Goal: Task Accomplishment & Management: Use online tool/utility

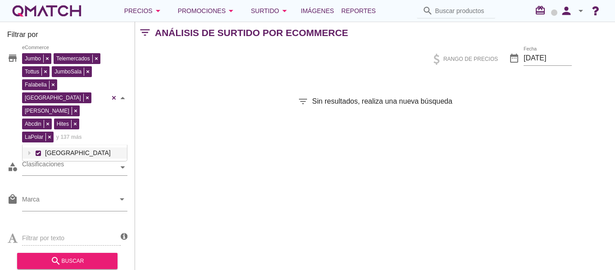
scroll to position [16, 104]
click at [371, 15] on span "Reportes" at bounding box center [358, 10] width 35 height 11
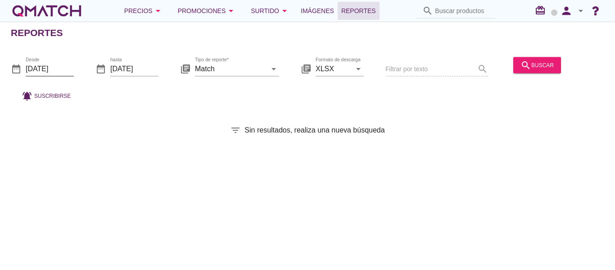
click at [60, 72] on input "[DATE]" at bounding box center [50, 68] width 48 height 14
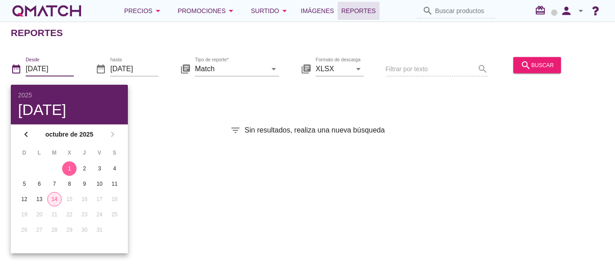
click at [51, 198] on div "14" at bounding box center [55, 199] width 14 height 8
type input "[DATE]"
click at [194, 107] on div "Reportes date_range Desde [DATE] date_range hasta [DATE] library_books Tipo de …" at bounding box center [307, 146] width 615 height 248
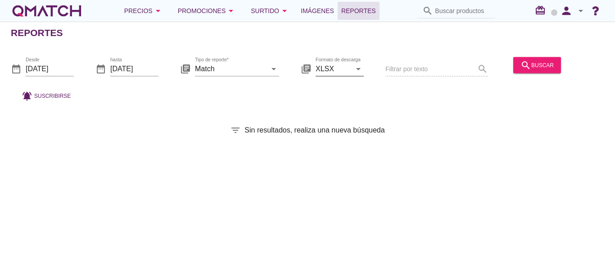
click at [359, 70] on icon "arrow_drop_down" at bounding box center [358, 68] width 11 height 11
click at [399, 103] on div "date_range Desde [DATE] date_range hasta [DATE] library_books Tipo de reporte* …" at bounding box center [307, 76] width 615 height 59
click at [244, 72] on input "Match" at bounding box center [231, 68] width 72 height 14
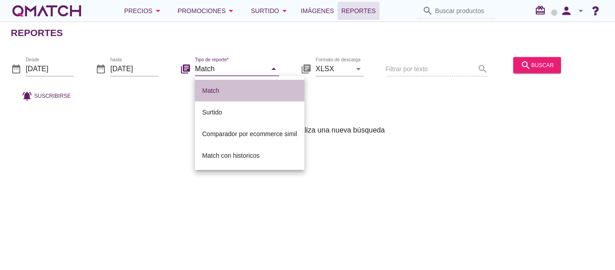
click at [209, 93] on div "Match" at bounding box center [249, 90] width 95 height 11
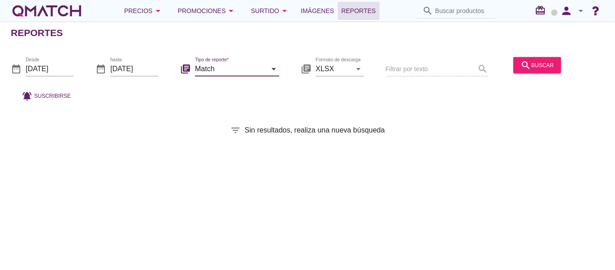
click at [409, 66] on div "Filtrar por texto search" at bounding box center [436, 69] width 103 height 31
click at [231, 74] on input "Match" at bounding box center [231, 68] width 72 height 14
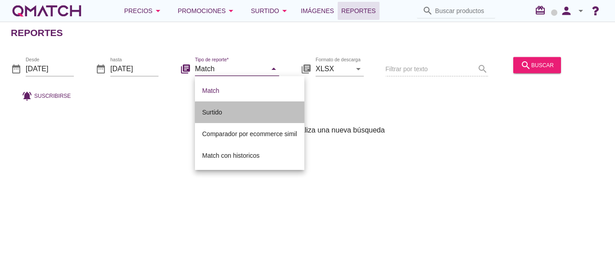
click at [216, 109] on div "Surtido" at bounding box center [249, 112] width 95 height 11
type input "Surtido"
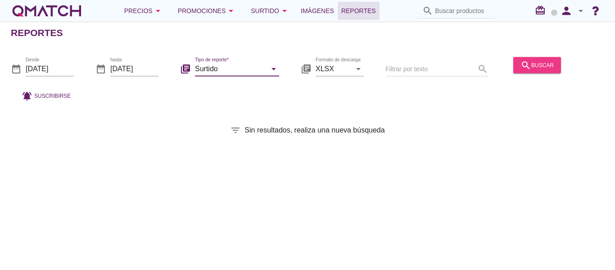
click at [533, 67] on div "search buscar" at bounding box center [537, 64] width 33 height 11
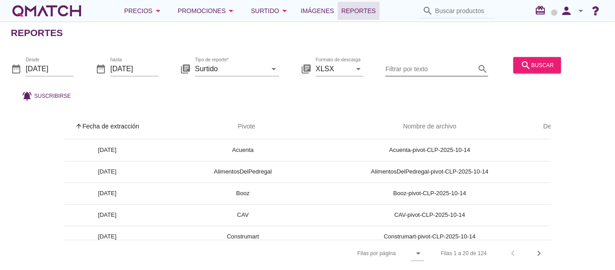
click at [408, 70] on input "Filtrar por texto" at bounding box center [430, 68] width 90 height 14
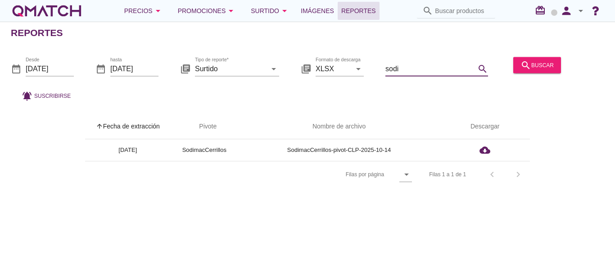
type input "sodi"
click at [433, 44] on div "Reportes date_range Desde [DATE] date_range hasta [DATE] library_books Tipo de …" at bounding box center [307, 146] width 615 height 248
click at [134, 14] on div "Precios arrow_drop_down" at bounding box center [143, 10] width 39 height 11
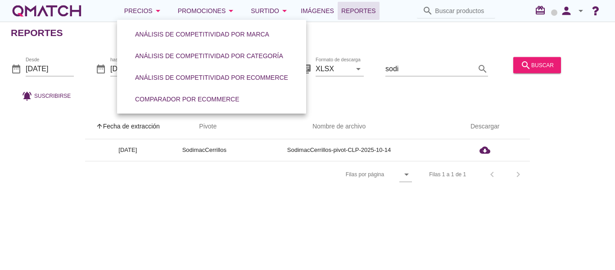
click at [615, 165] on div "arrow_upward Fecha de extracción arrow_upward Pivote Nombre de archivo Descarga…" at bounding box center [307, 145] width 615 height 85
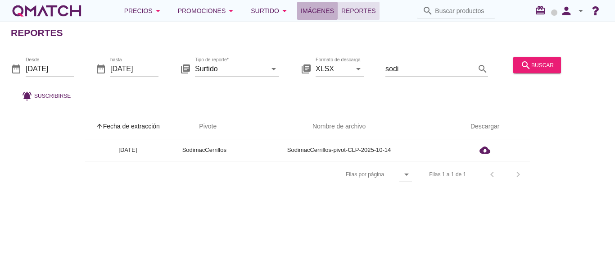
click at [326, 16] on span "Imágenes" at bounding box center [317, 10] width 33 height 11
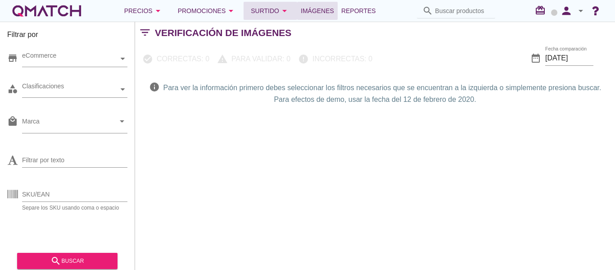
click at [263, 16] on div "Surtido arrow_drop_down" at bounding box center [270, 10] width 39 height 11
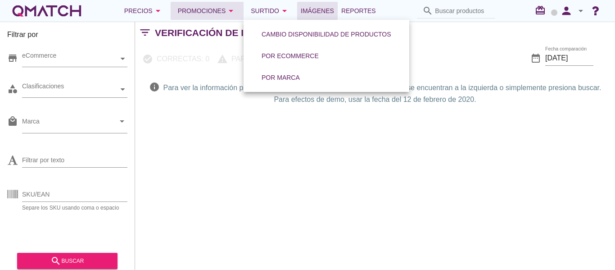
click at [216, 6] on div "Promociones arrow_drop_down" at bounding box center [207, 10] width 59 height 11
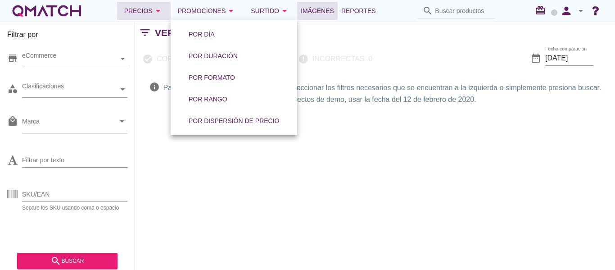
click at [140, 12] on div "Precios arrow_drop_down" at bounding box center [143, 10] width 39 height 11
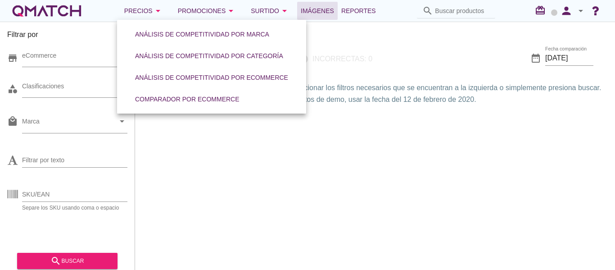
click at [265, 189] on div "Filtrar por store eCommerce category Clasificaciones local_mall Marca arrow_dro…" at bounding box center [375, 146] width 480 height 248
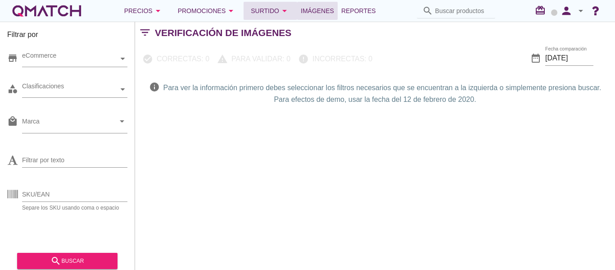
click at [268, 12] on div "Surtido arrow_drop_down" at bounding box center [270, 10] width 39 height 11
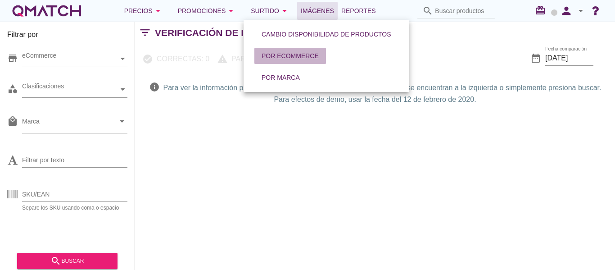
click at [307, 58] on div "Por eCommerce" at bounding box center [290, 55] width 57 height 9
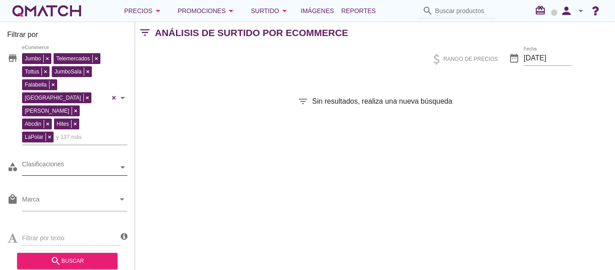
click at [81, 163] on div "Clasificaciones" at bounding box center [70, 167] width 96 height 9
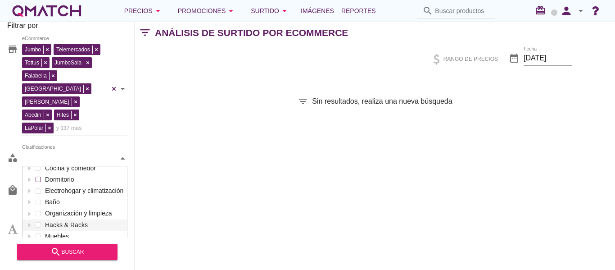
scroll to position [45, 0]
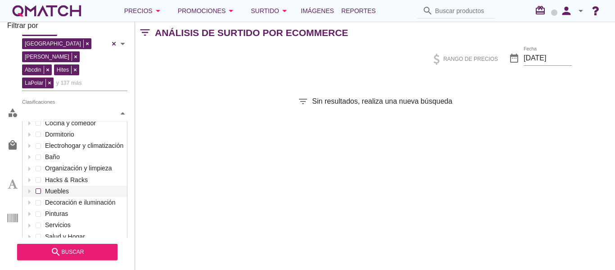
click at [54, 122] on div "Clasificaciones Electricidad y seguridad Mascotas Automóvil Pisos Ferretería y …" at bounding box center [74, 113] width 105 height 16
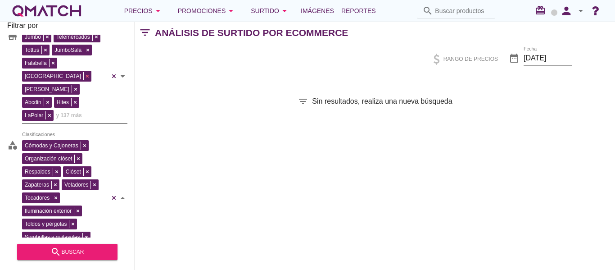
scroll to position [0, 0]
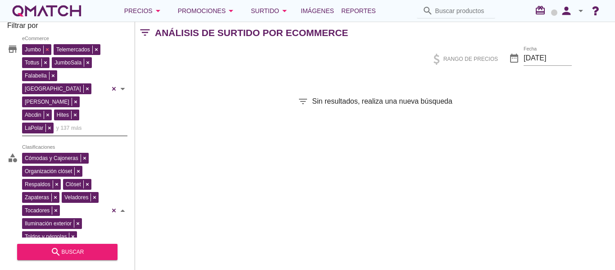
click at [45, 49] on div "Jumbo Telemercados Tottus JumboSala [PERSON_NAME] [GEOGRAPHIC_DATA][PERSON_NAME…" at bounding box center [65, 87] width 87 height 91
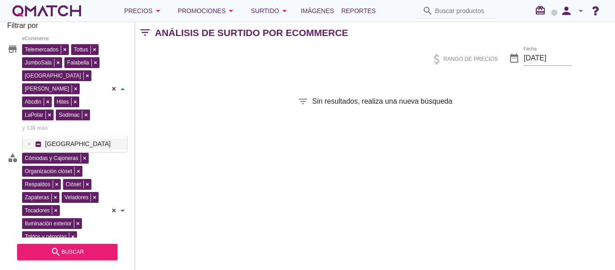
scroll to position [16, 104]
click at [62, 50] on div "Telemercados Tottus JumboSala [PERSON_NAME] [GEOGRAPHIC_DATA][PERSON_NAME] Abcd…" at bounding box center [65, 87] width 87 height 91
click at [89, 49] on div "JumboSala" at bounding box center [73, 48] width 42 height 13
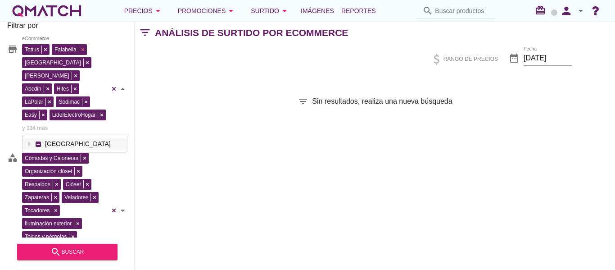
click at [85, 47] on div "Falabella" at bounding box center [70, 48] width 37 height 13
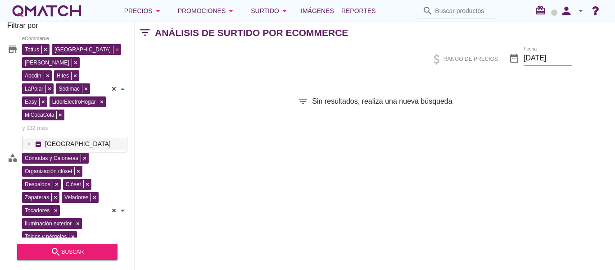
click at [71, 48] on div "Tottus [PERSON_NAME] Abcdin [PERSON_NAME] LaPolar Sodimac Easy LiderElectroHoga…" at bounding box center [65, 87] width 87 height 91
click at [44, 46] on div "Tottus [PERSON_NAME] Abcdin [PERSON_NAME] LaPolar Sodimac Easy LiderElectroHoga…" at bounding box center [65, 87] width 87 height 91
click at [44, 59] on span "[PERSON_NAME]" at bounding box center [47, 63] width 49 height 8
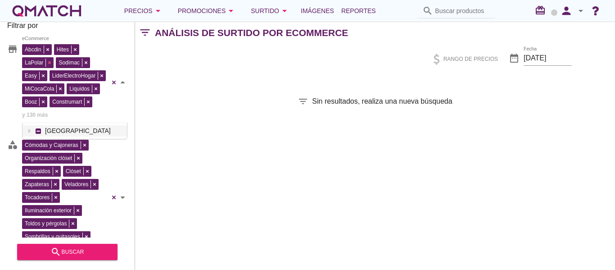
click at [49, 61] on div "Abcdin [PERSON_NAME] LaPolar Sodimac Easy LiderElectroHogar MiCocaCola Liquidos…" at bounding box center [65, 81] width 87 height 78
click at [46, 48] on div "Abcdin [PERSON_NAME] Sodimac Easy LiderElectroHogar MiCocaCola Liquidos Booz Co…" at bounding box center [65, 81] width 87 height 78
click at [44, 47] on div "[PERSON_NAME] Sodimac Easy LiderElectroHogar MiCocaCola Liquidos Booz Construma…" at bounding box center [65, 81] width 87 height 78
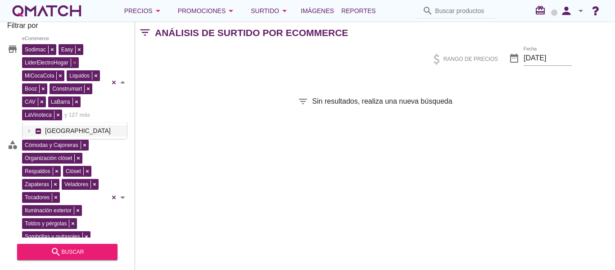
click at [76, 63] on span at bounding box center [75, 63] width 8 height 8
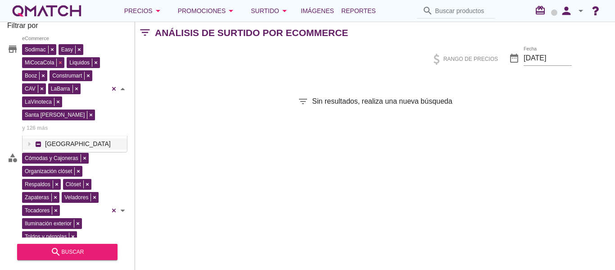
click at [58, 62] on div "Sodimac Easy MiCocaCola Liquidos Booz Construmart CAV LaBarra LaVinoteca [GEOGR…" at bounding box center [65, 87] width 87 height 91
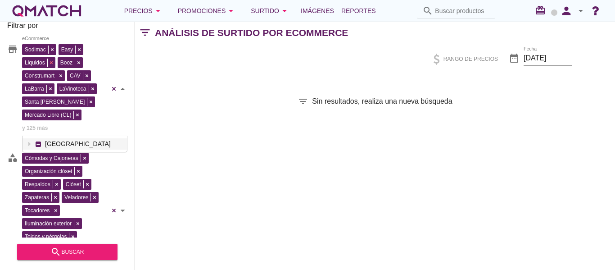
click at [48, 59] on div "Sodimac Easy Liquidos Booz Construmart CAV LaBarra LaVinoteca Santa [PERSON_NAM…" at bounding box center [65, 87] width 87 height 91
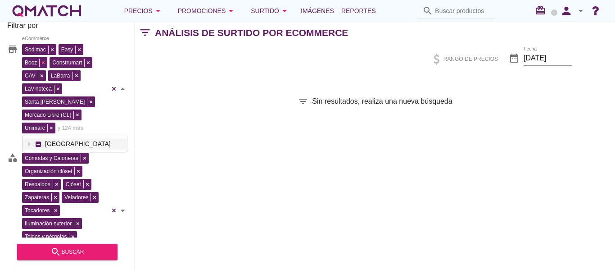
click at [40, 62] on div "Sodimac Easy Booz Construmart CAV LaBarra LaVinoteca Santa [PERSON_NAME] Libre …" at bounding box center [65, 87] width 87 height 91
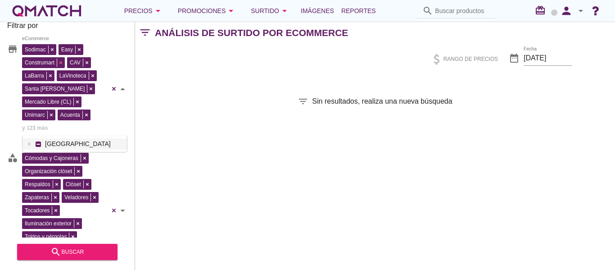
click at [60, 63] on div "Sodimac Easy Construmart CAV LaBarra LaVinoteca Santa [PERSON_NAME] Libre (CL) …" at bounding box center [65, 87] width 87 height 91
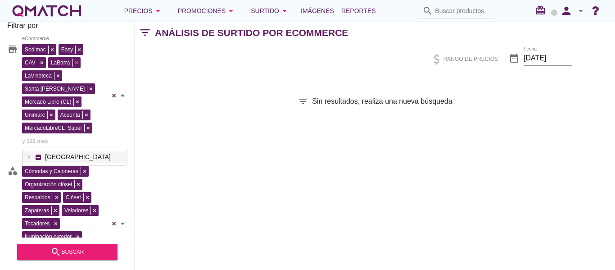
click at [77, 63] on div "Sodimac Easy CAV LaBarra LaVinoteca Santa [PERSON_NAME] Libre (CL) Unimarc Acue…" at bounding box center [65, 94] width 87 height 104
click at [62, 72] on span at bounding box center [58, 76] width 8 height 8
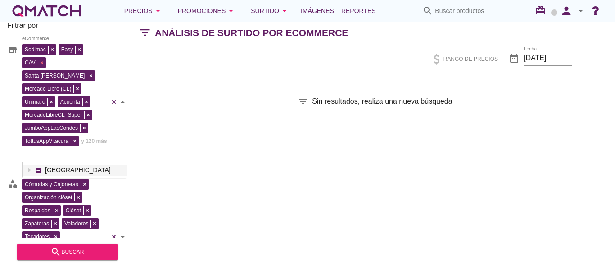
click at [42, 61] on div "Sodimac Easy CAV Santa [PERSON_NAME] Libre (CL) Unimarc Acuenta MercadoLibreCL_…" at bounding box center [65, 101] width 87 height 118
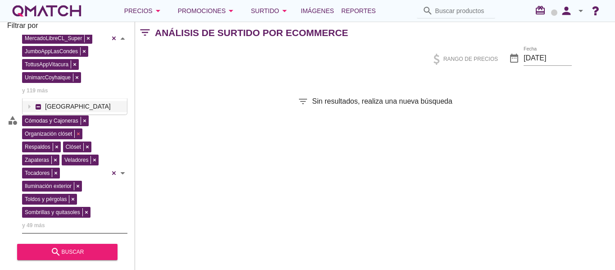
scroll to position [45, 0]
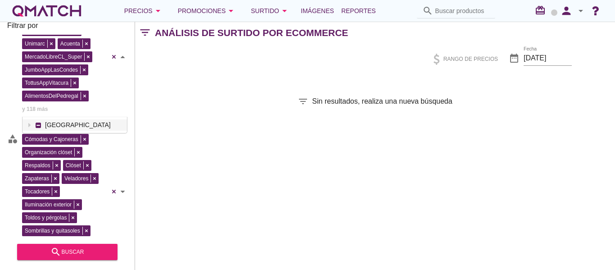
click at [77, 94] on div "Sodimac Easy Santa [PERSON_NAME] Libre (CL) Unimarc Acuenta MercadoLibreCL_Supe…" at bounding box center [65, 56] width 87 height 118
click at [84, 95] on div "AlimentosDelPedregal" at bounding box center [55, 96] width 67 height 11
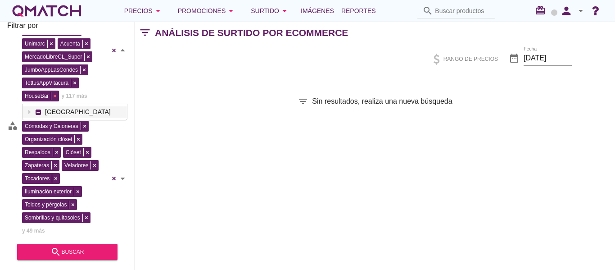
click at [54, 95] on div "HouseBar" at bounding box center [40, 96] width 37 height 11
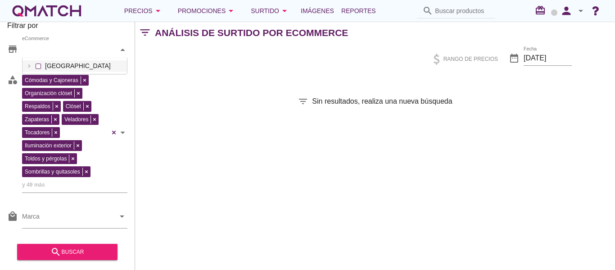
click at [40, 58] on div "eCommerce [GEOGRAPHIC_DATA]" at bounding box center [74, 50] width 105 height 16
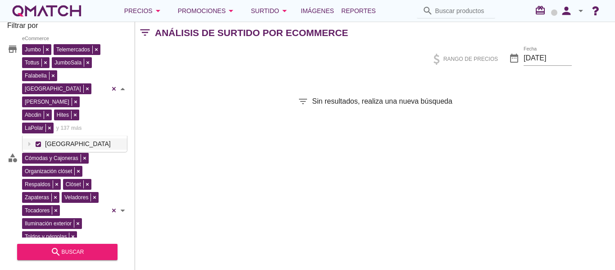
click at [38, 131] on div "store Jumbo Telemercados Tottus JumboSala [PERSON_NAME] [PERSON_NAME] Abcdin [P…" at bounding box center [67, 136] width 120 height 203
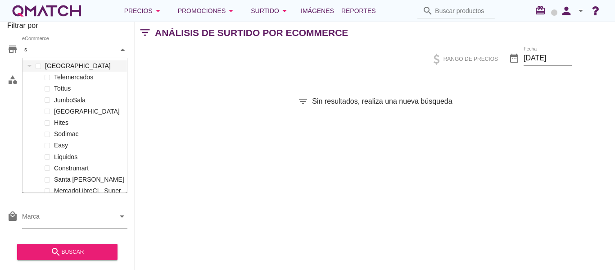
scroll to position [134, 104]
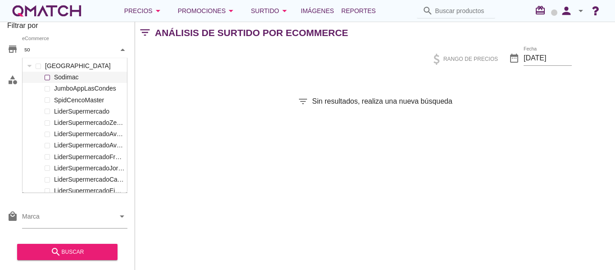
click at [72, 78] on label "Sodimac" at bounding box center [88, 77] width 73 height 11
type input "so"
click at [251, 98] on div "filter_list Sin resultados, realiza una nueva búsqueda" at bounding box center [375, 101] width 480 height 11
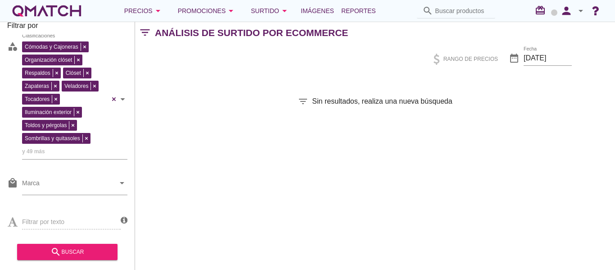
scroll to position [45, 0]
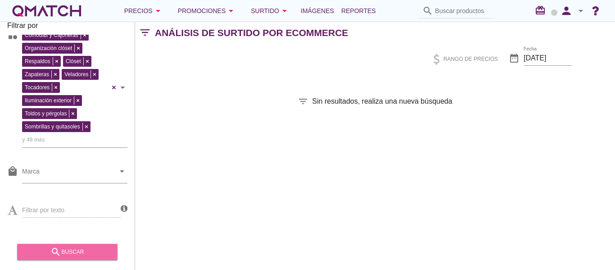
click at [66, 249] on div "search buscar" at bounding box center [67, 251] width 86 height 11
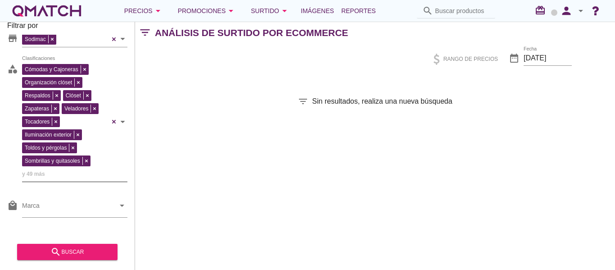
scroll to position [0, 0]
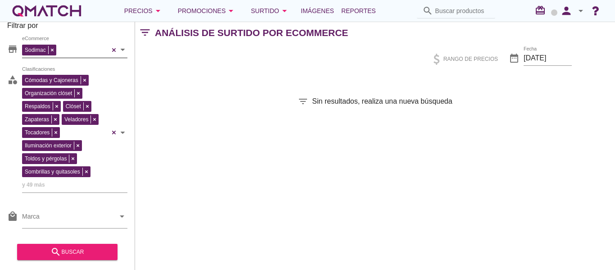
click at [113, 47] on div "Sodimac eCommerce" at bounding box center [74, 50] width 105 height 16
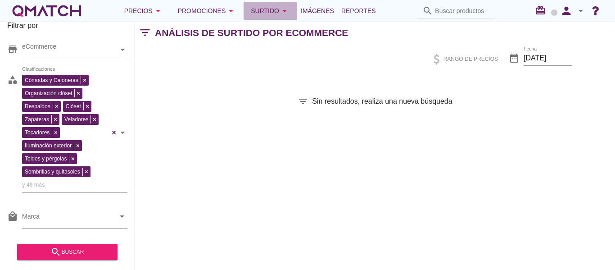
click at [281, 17] on button "Surtido arrow_drop_down" at bounding box center [271, 11] width 54 height 18
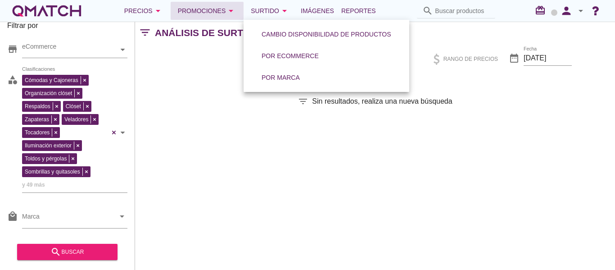
click at [205, 12] on div "Promociones arrow_drop_down" at bounding box center [207, 10] width 59 height 11
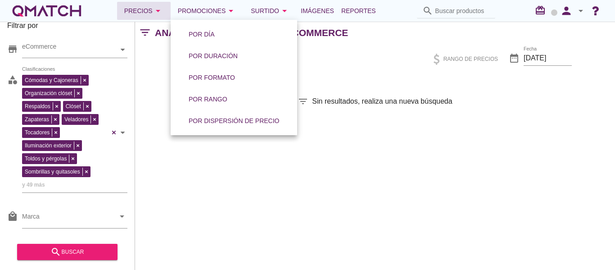
click at [131, 5] on div "Precios arrow_drop_down" at bounding box center [143, 10] width 39 height 11
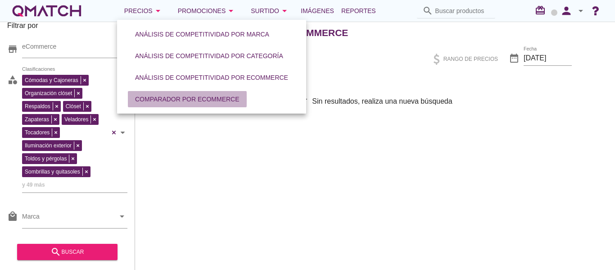
click at [153, 104] on div "Comparador por eCommerce" at bounding box center [187, 99] width 104 height 9
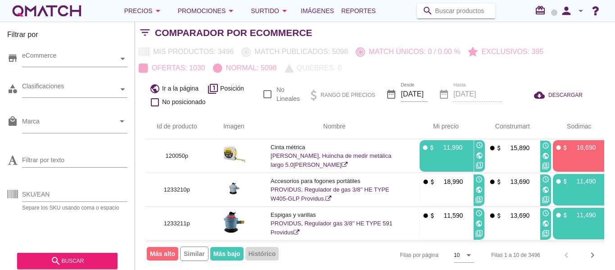
click at [438, 9] on input "Buscar productos" at bounding box center [462, 11] width 55 height 14
type input "so"
click at [365, 36] on div "Comparador por eCommerce" at bounding box center [385, 33] width 460 height 22
click at [121, 62] on div at bounding box center [122, 59] width 9 height 16
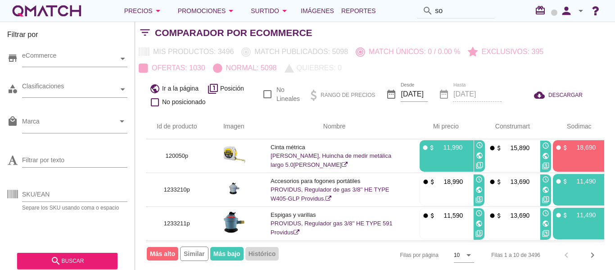
click at [133, 130] on div "Filtrar por store eCommerce category Clasificaciones local_mall Marca arrow_dro…" at bounding box center [67, 146] width 135 height 248
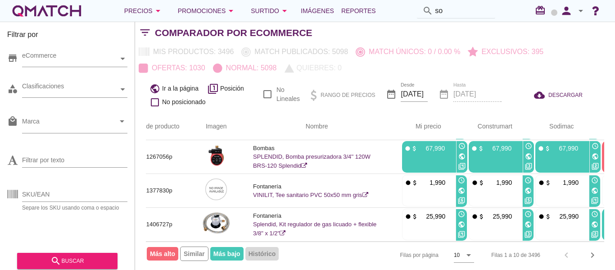
scroll to position [135, 18]
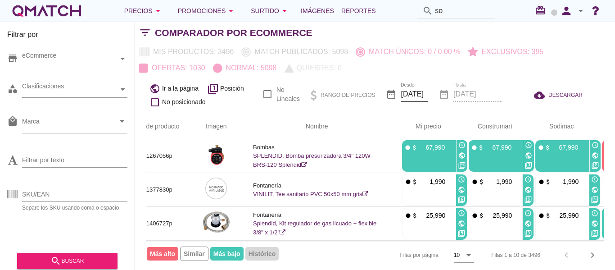
click at [414, 95] on input "[DATE]" at bounding box center [414, 94] width 27 height 14
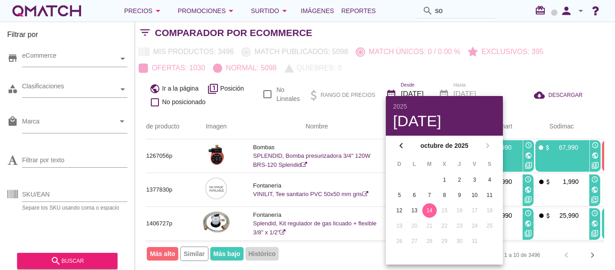
click at [430, 209] on div "14" at bounding box center [429, 210] width 14 height 8
click at [430, 208] on div "14" at bounding box center [429, 210] width 14 height 8
click at [475, 81] on div "date_range Hasta [DATE]" at bounding box center [470, 95] width 63 height 31
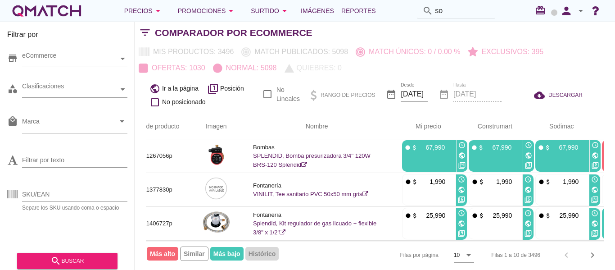
click at [478, 92] on div "date_range Hasta [DATE]" at bounding box center [470, 95] width 63 height 31
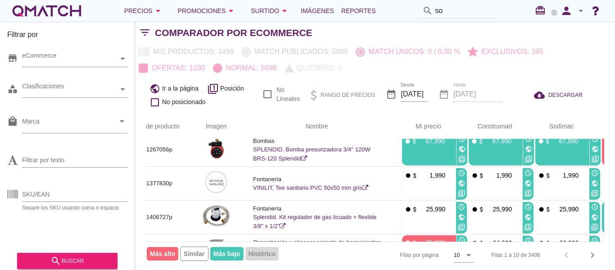
scroll to position [0, 18]
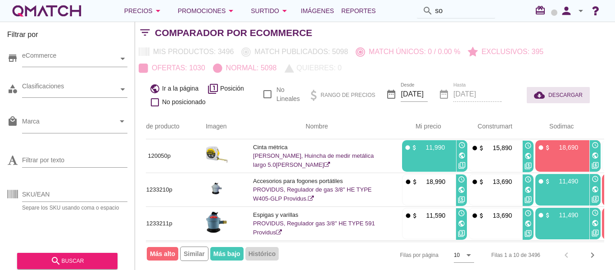
click at [557, 100] on div "cloud_download DESCARGAR" at bounding box center [558, 95] width 49 height 11
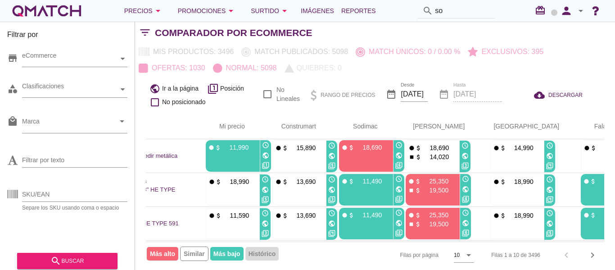
scroll to position [0, 0]
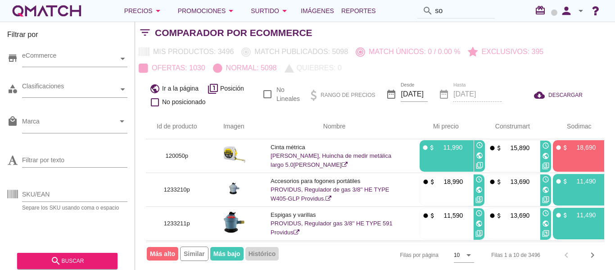
click at [144, 242] on div "Id de producto Imagen Nombre arrow_upward Mi precio arrow_upward Construmart ar…" at bounding box center [375, 191] width 480 height 154
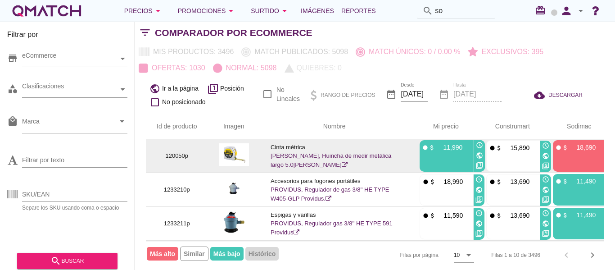
click at [480, 156] on icon "public" at bounding box center [479, 155] width 7 height 7
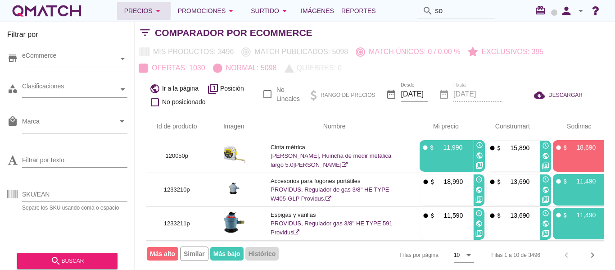
click at [146, 16] on div "Precios arrow_drop_down" at bounding box center [143, 10] width 39 height 11
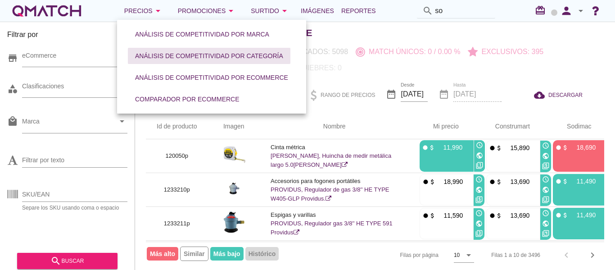
click at [184, 56] on div "Análisis de competitividad por categoría" at bounding box center [209, 55] width 148 height 9
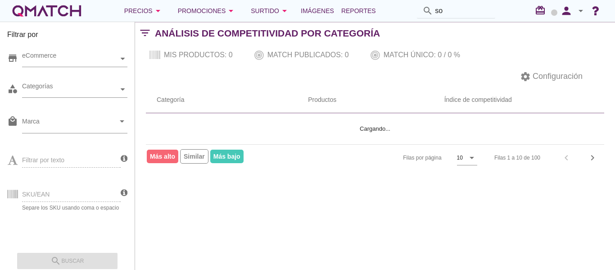
click at [180, 102] on th "Categoría" at bounding box center [221, 99] width 151 height 25
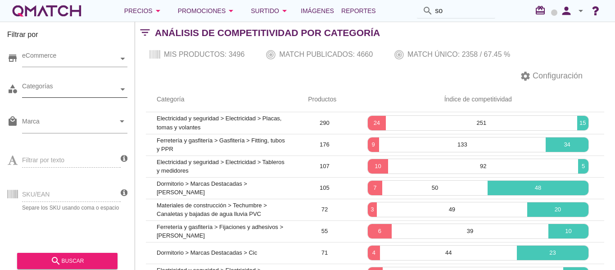
drag, startPoint x: 109, startPoint y: 77, endPoint x: 111, endPoint y: 87, distance: 10.5
click at [109, 79] on div "store eCommerce category Categorías local_mall Marca arrow_drop_down Filtrar po…" at bounding box center [67, 145] width 120 height 203
click at [111, 87] on div "Categorías" at bounding box center [70, 89] width 96 height 9
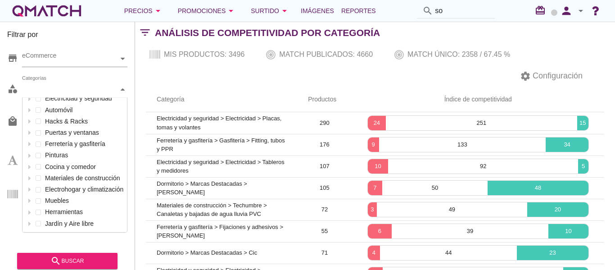
scroll to position [97, 0]
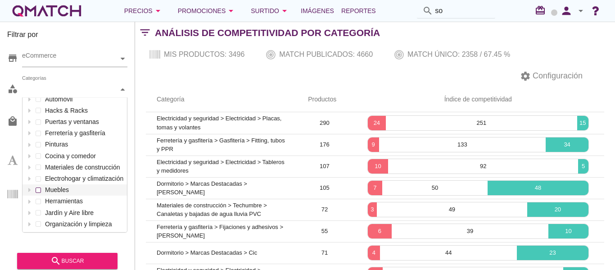
click at [62, 98] on div "Categorías Baño Servicios Salud y Hogar Dormitorio Pisos Mascotas Decoración e …" at bounding box center [74, 90] width 105 height 16
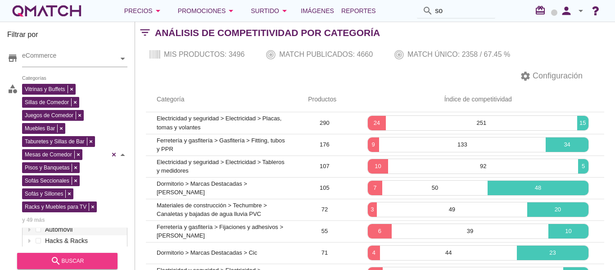
click at [86, 258] on div "search buscar" at bounding box center [67, 260] width 86 height 11
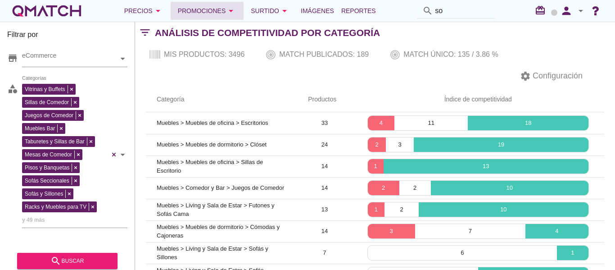
click at [199, 12] on div "Promociones arrow_drop_down" at bounding box center [207, 10] width 59 height 11
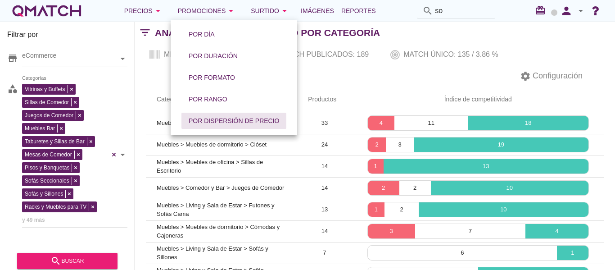
click at [219, 121] on div "Por dispersión de precio" at bounding box center [234, 120] width 91 height 9
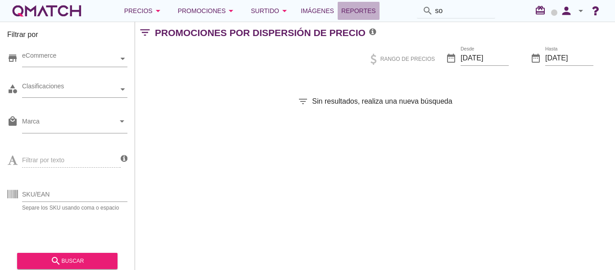
click at [375, 11] on span "Reportes" at bounding box center [358, 10] width 35 height 11
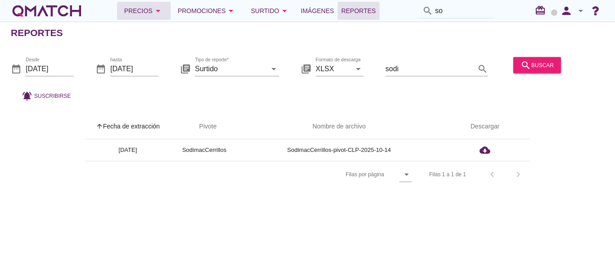
click at [154, 13] on icon "arrow_drop_down" at bounding box center [158, 10] width 11 height 11
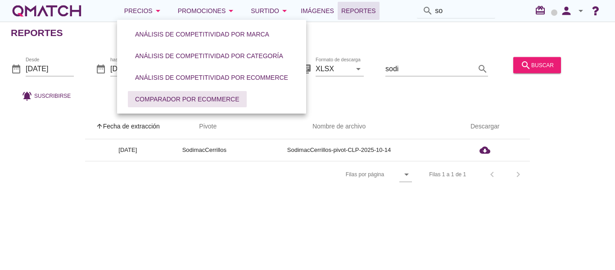
click at [227, 100] on div "Comparador por eCommerce" at bounding box center [187, 99] width 104 height 9
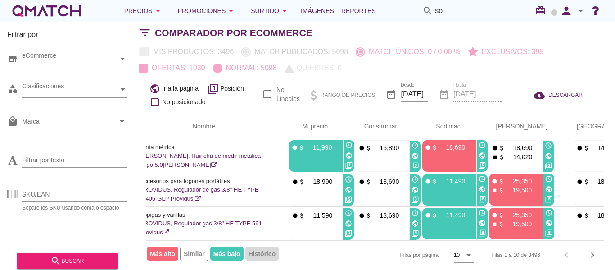
scroll to position [0, 214]
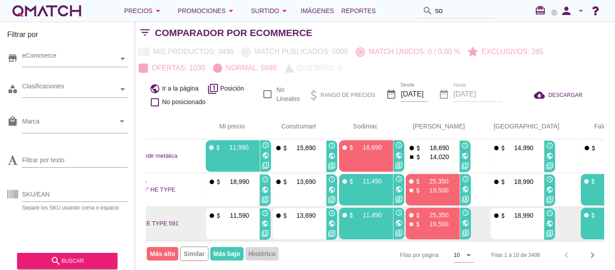
drag, startPoint x: 376, startPoint y: 243, endPoint x: 164, endPoint y: 230, distance: 212.5
click at [164, 230] on div "Id de producto Imagen Nombre arrow_upward Mi precio arrow_upward Construmart ar…" at bounding box center [375, 191] width 458 height 154
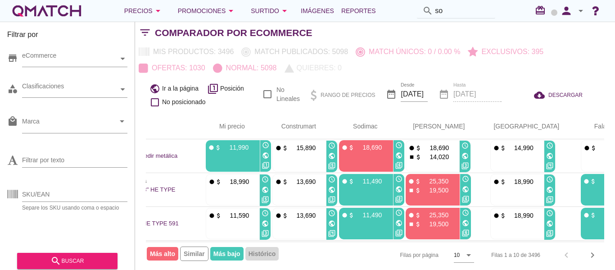
scroll to position [0, 0]
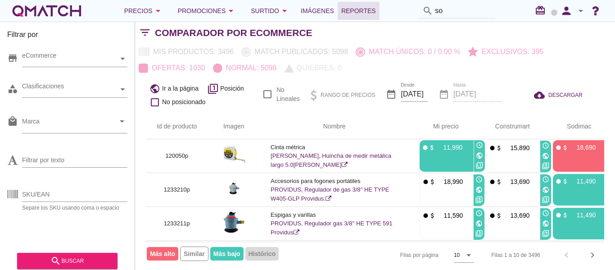
click at [358, 11] on span "Reportes" at bounding box center [358, 10] width 35 height 11
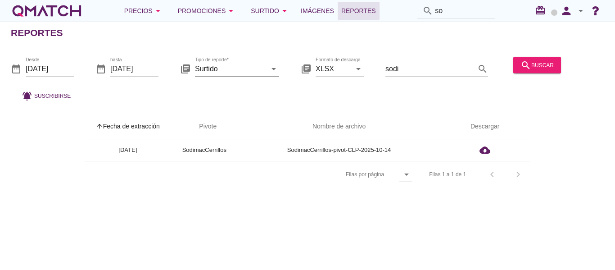
click at [275, 68] on icon "arrow_drop_down" at bounding box center [273, 68] width 11 height 11
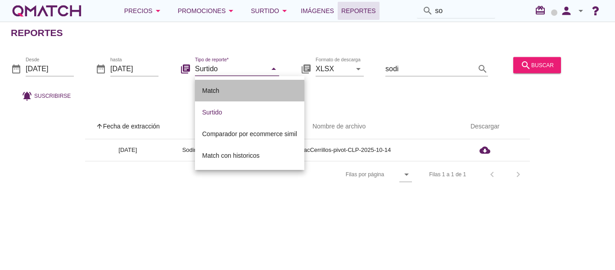
click at [218, 93] on div "Match" at bounding box center [249, 90] width 95 height 11
type input "Match"
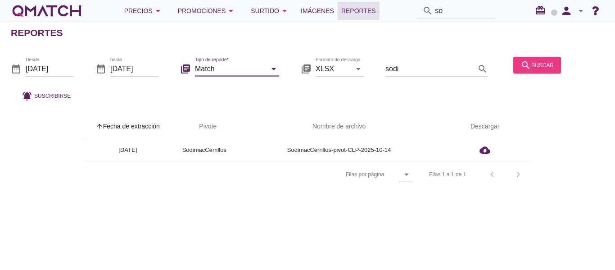
click at [538, 65] on div "search buscar" at bounding box center [537, 64] width 33 height 11
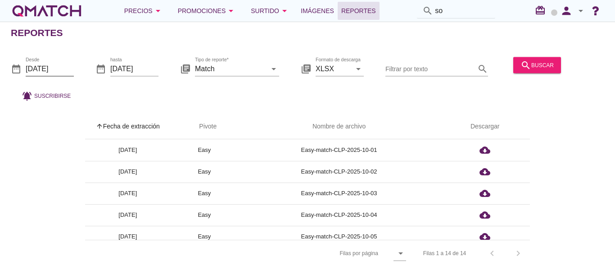
click at [48, 65] on input "[DATE]" at bounding box center [50, 68] width 48 height 14
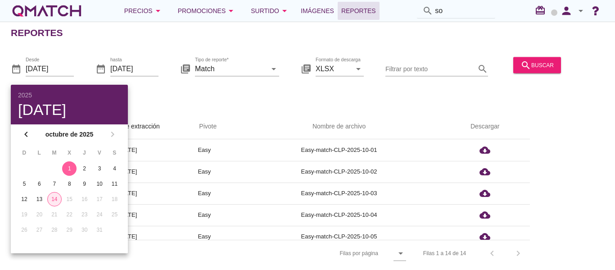
click at [53, 200] on div "14" at bounding box center [55, 199] width 14 height 8
type input "[DATE]"
click at [546, 65] on div "search buscar" at bounding box center [537, 64] width 33 height 11
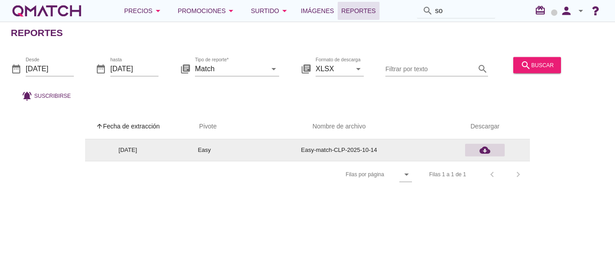
click at [481, 149] on icon "cloud_download" at bounding box center [485, 150] width 11 height 11
